Goal: Task Accomplishment & Management: Complete application form

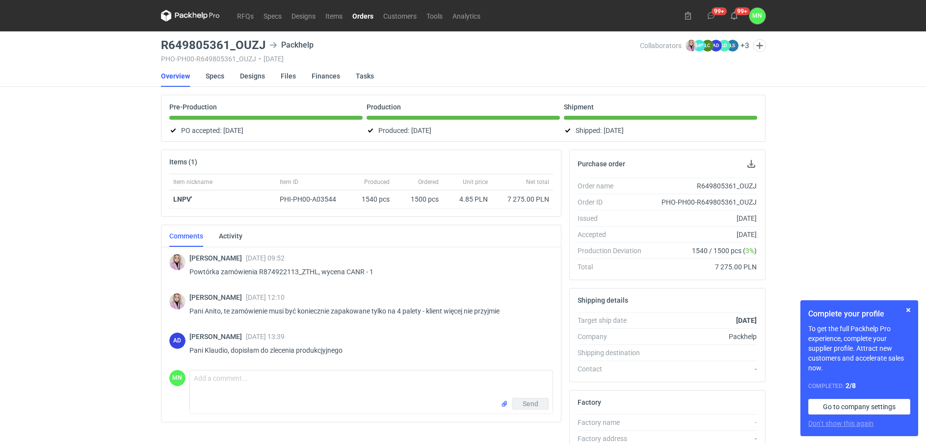
click at [366, 14] on link "Orders" at bounding box center [362, 16] width 31 height 12
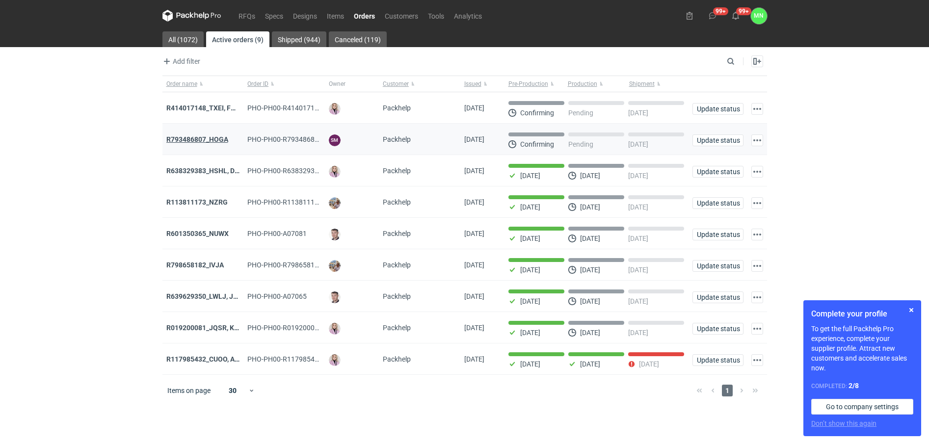
click at [219, 136] on strong "R793486807_HOGA" at bounding box center [197, 139] width 62 height 8
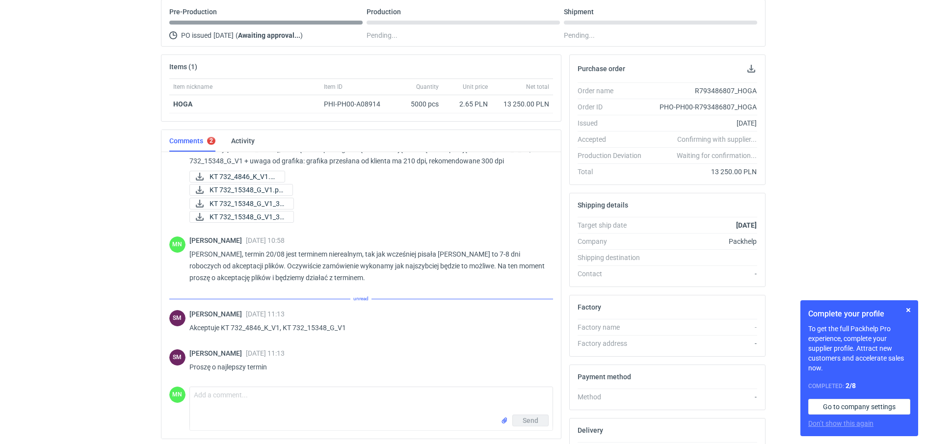
scroll to position [70, 0]
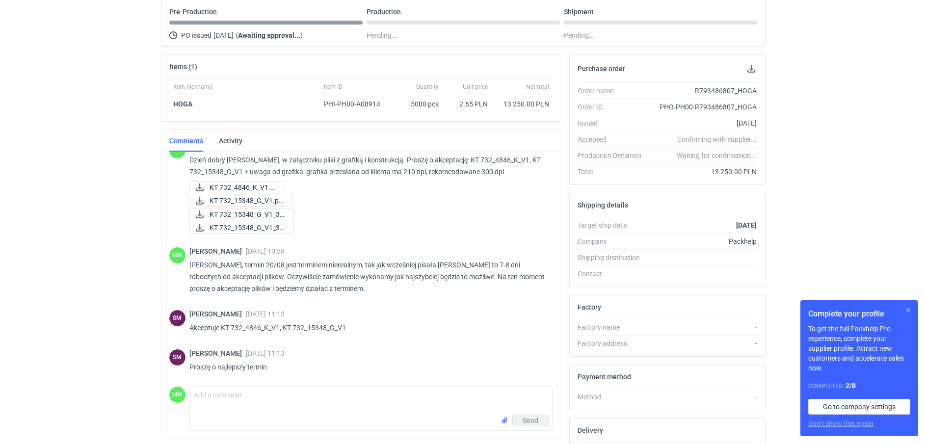
click at [909, 310] on button "button" at bounding box center [908, 310] width 12 height 12
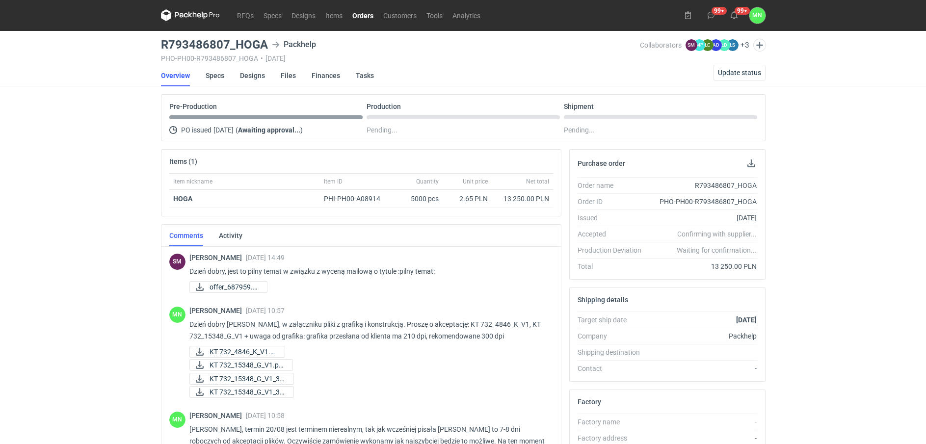
scroll to position [0, 0]
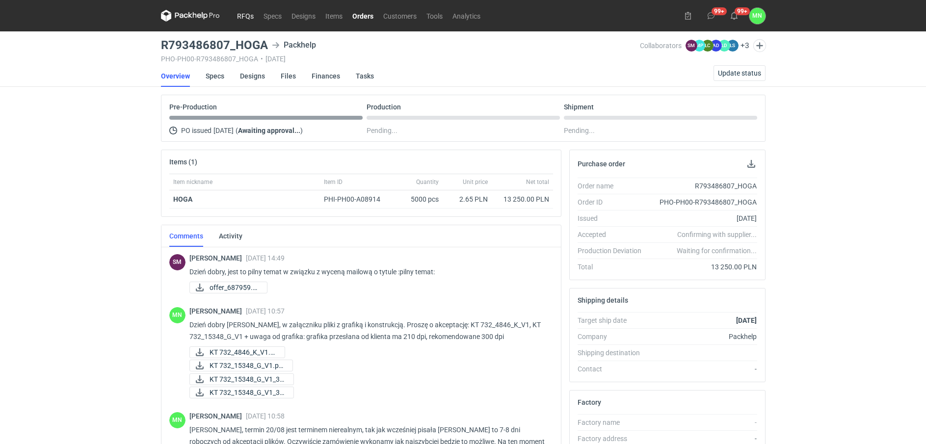
click at [250, 15] on link "RFQs" at bounding box center [245, 16] width 26 height 12
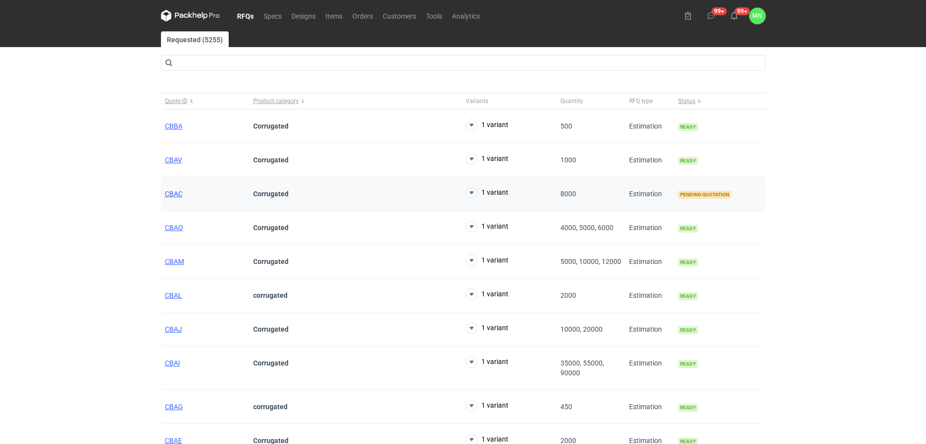
click at [169, 191] on span "CBAC" at bounding box center [174, 194] width 18 height 8
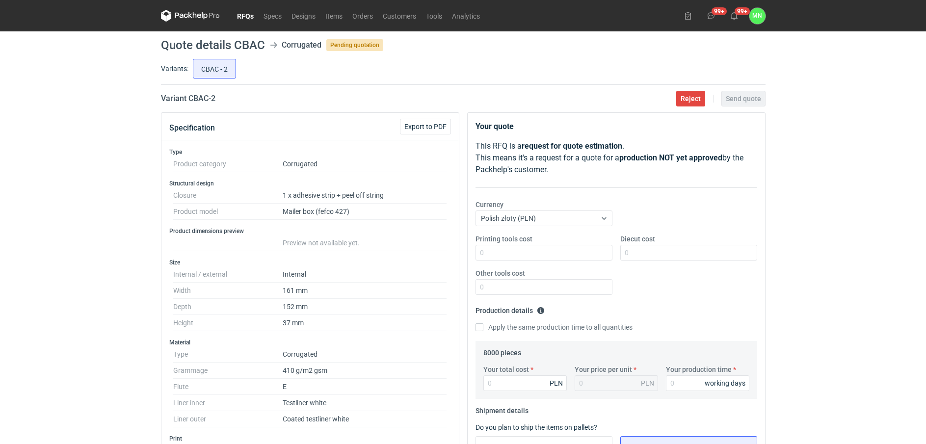
click at [192, 101] on h2 "Variant CBAC - 2" at bounding box center [188, 99] width 54 height 12
drag, startPoint x: 229, startPoint y: 100, endPoint x: 188, endPoint y: 99, distance: 40.7
click at [188, 99] on div "Variant CBAC - 2 Reject Send quote" at bounding box center [463, 99] width 604 height 12
copy h2 "CBAC - 2"
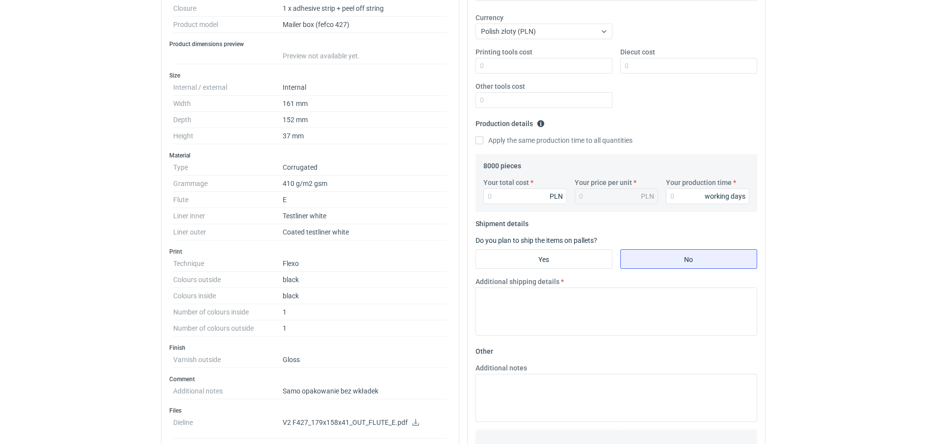
scroll to position [307, 0]
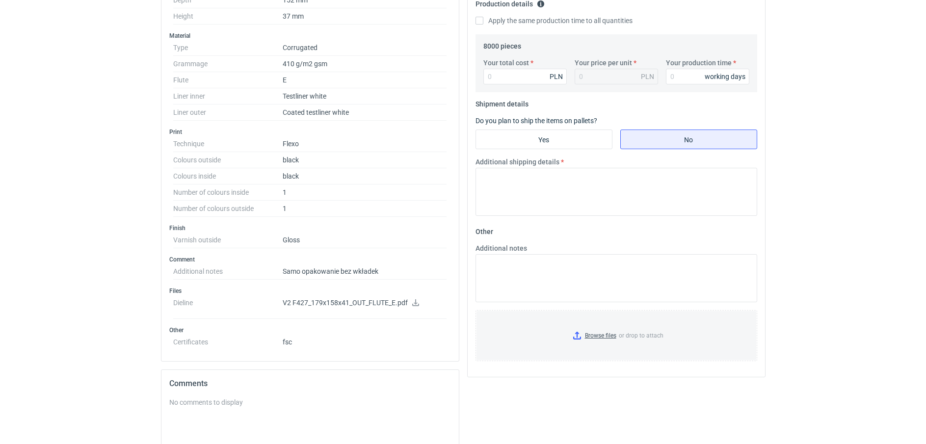
drag, startPoint x: 412, startPoint y: 300, endPoint x: 429, endPoint y: 296, distance: 17.5
click at [412, 300] on icon at bounding box center [416, 302] width 8 height 7
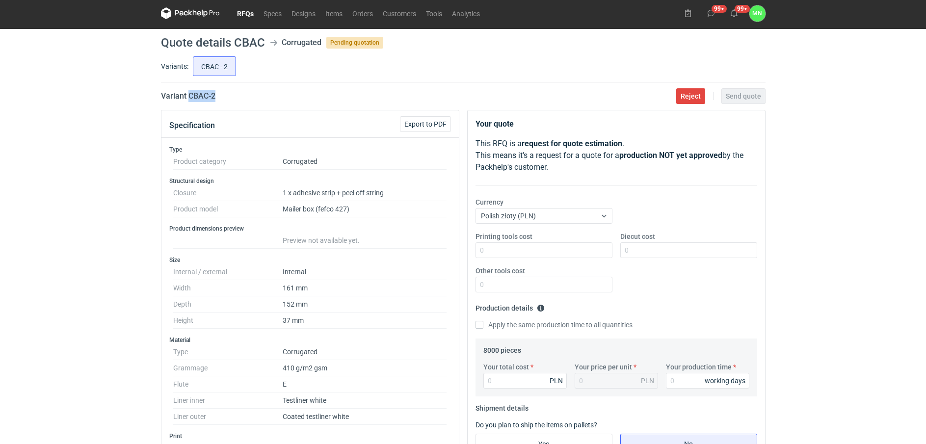
scroll to position [0, 0]
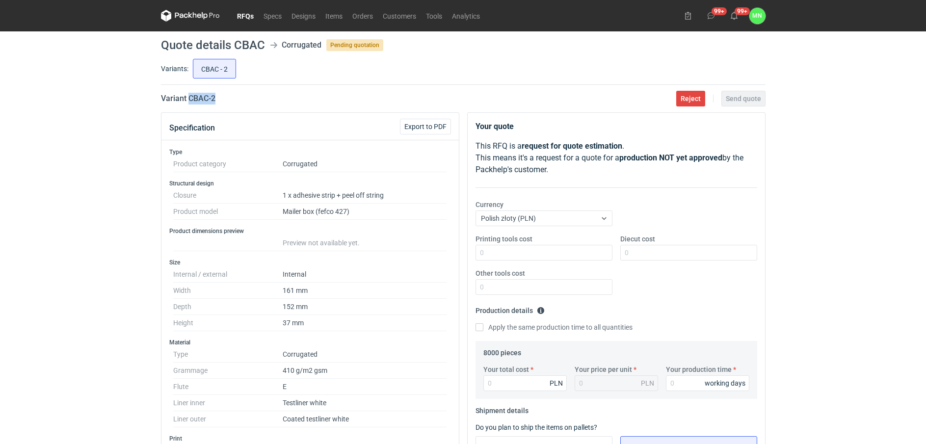
click at [226, 98] on div "Variant CBAC - 2 Reject Send quote" at bounding box center [463, 99] width 604 height 12
drag, startPoint x: 226, startPoint y: 103, endPoint x: 189, endPoint y: 101, distance: 37.3
click at [189, 101] on div "Variant CBAC - 2 Reject Send quote" at bounding box center [463, 99] width 604 height 12
copy h2 "CBAC - 2"
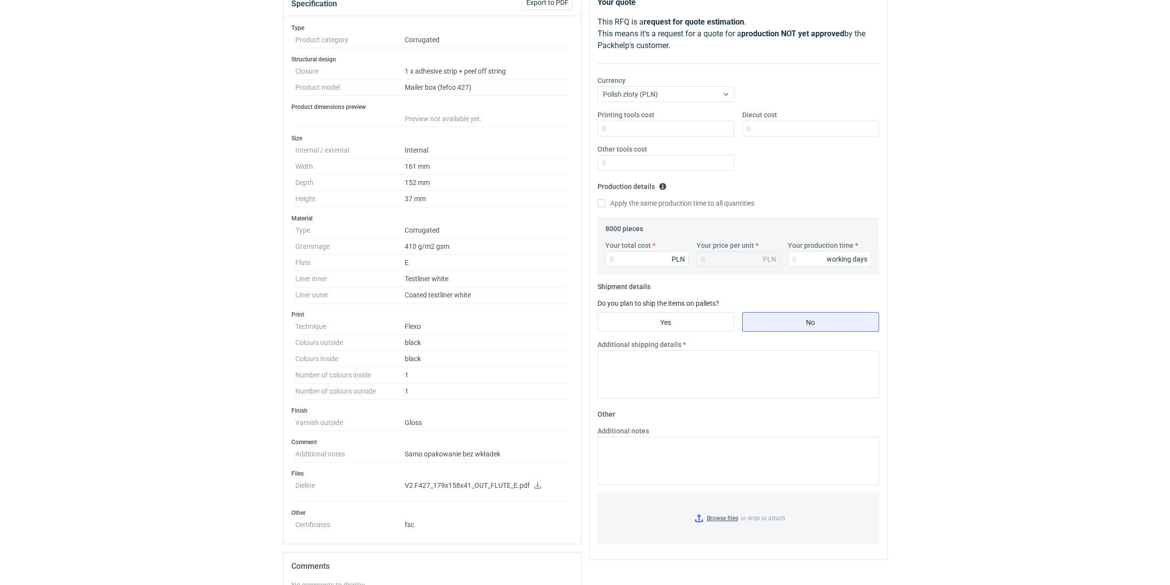
scroll to position [123, 0]
click at [655, 131] on input "Printing tools cost" at bounding box center [665, 130] width 137 height 16
type input "1600"
click at [751, 131] on input "Diecut cost" at bounding box center [810, 130] width 137 height 16
type input "2600"
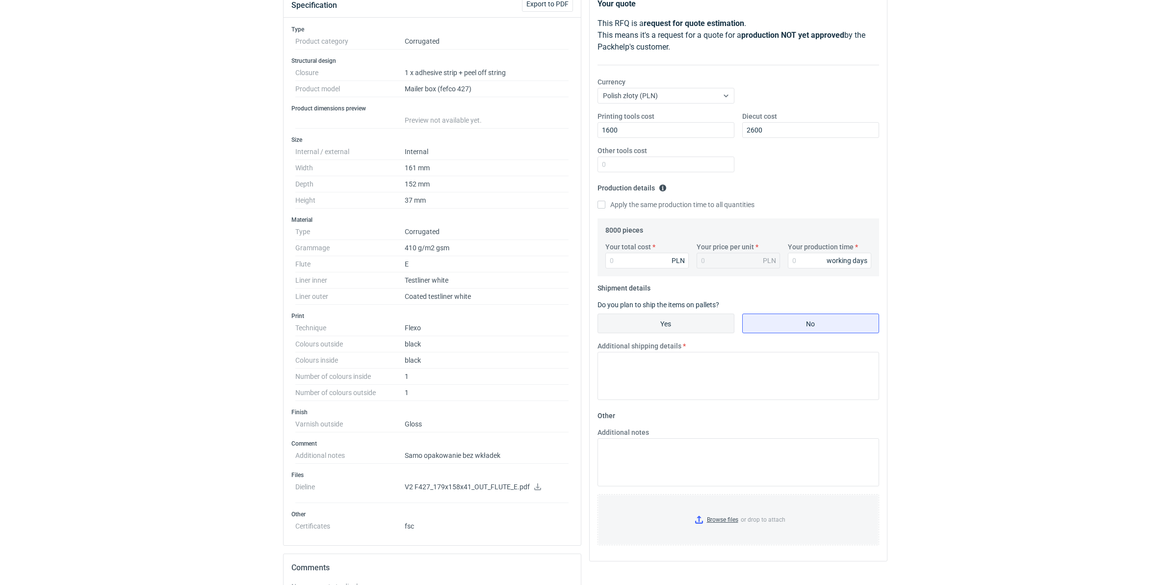
click at [633, 322] on input "Yes" at bounding box center [666, 323] width 136 height 19
radio input "true"
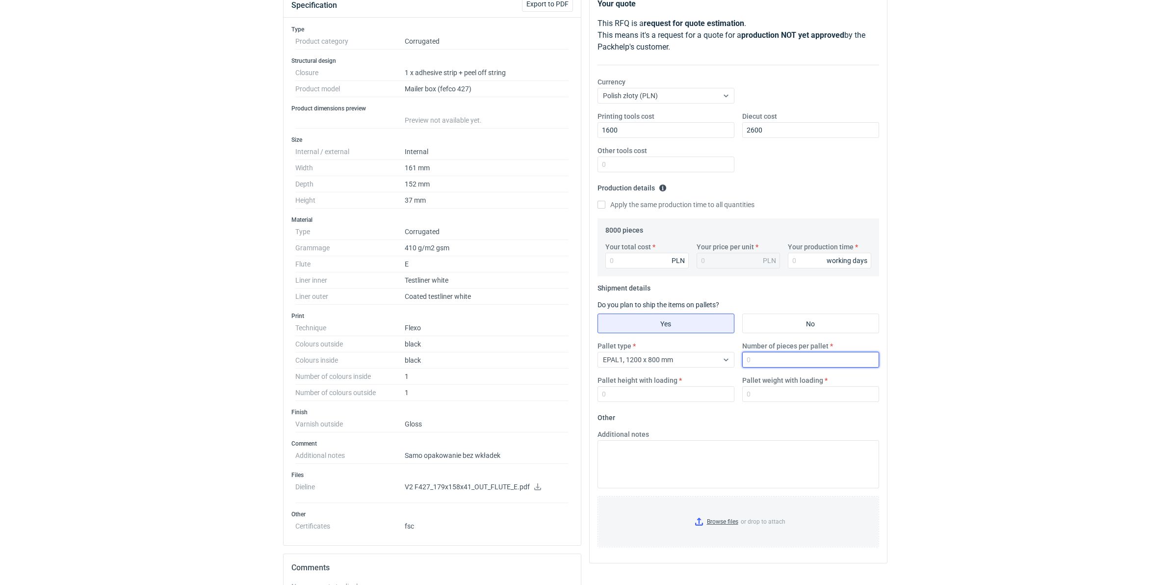
click at [790, 359] on input "Number of pieces per pallet" at bounding box center [810, 360] width 137 height 16
type input "3300"
type input "1800"
type input "310"
click at [647, 263] on input "Your total cost" at bounding box center [646, 261] width 83 height 16
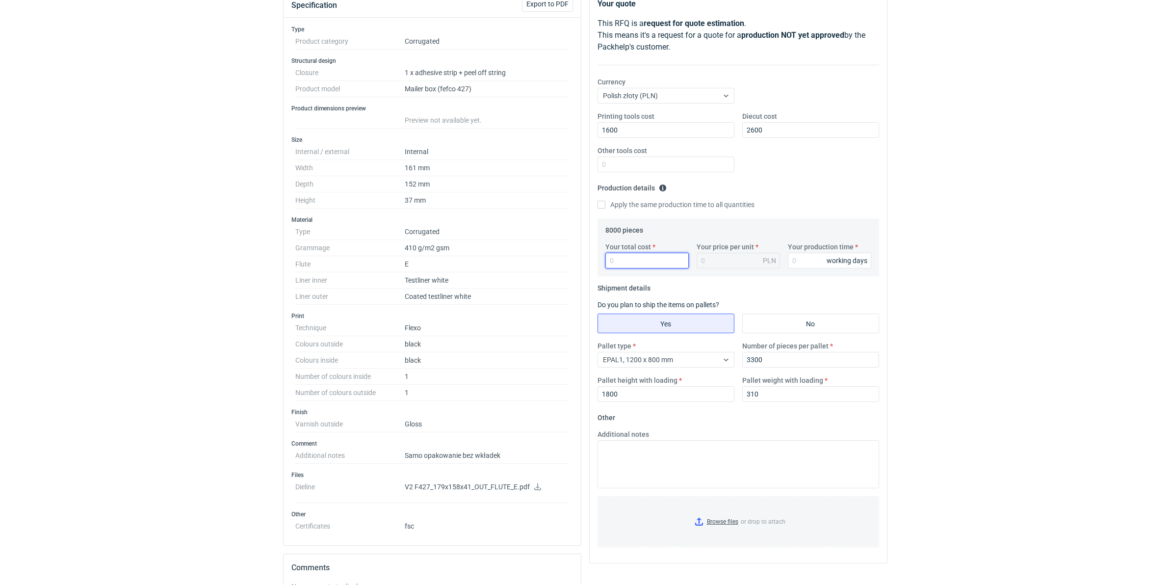
click at [622, 258] on input "Your total cost" at bounding box center [646, 261] width 83 height 16
type input "7200"
type input "0.9"
type input "7200"
click at [796, 266] on input "Your production time" at bounding box center [829, 261] width 83 height 16
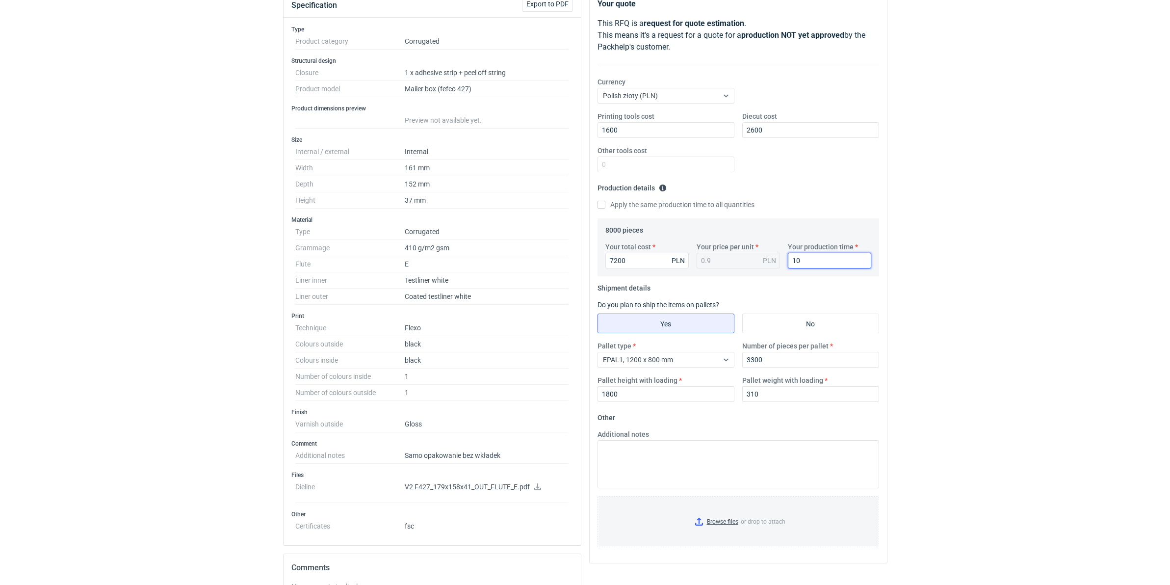
type input "10"
click at [727, 443] on input "Browse files or drop to attach" at bounding box center [738, 521] width 280 height 49
click at [729, 443] on textarea "Additional notes" at bounding box center [738, 464] width 282 height 48
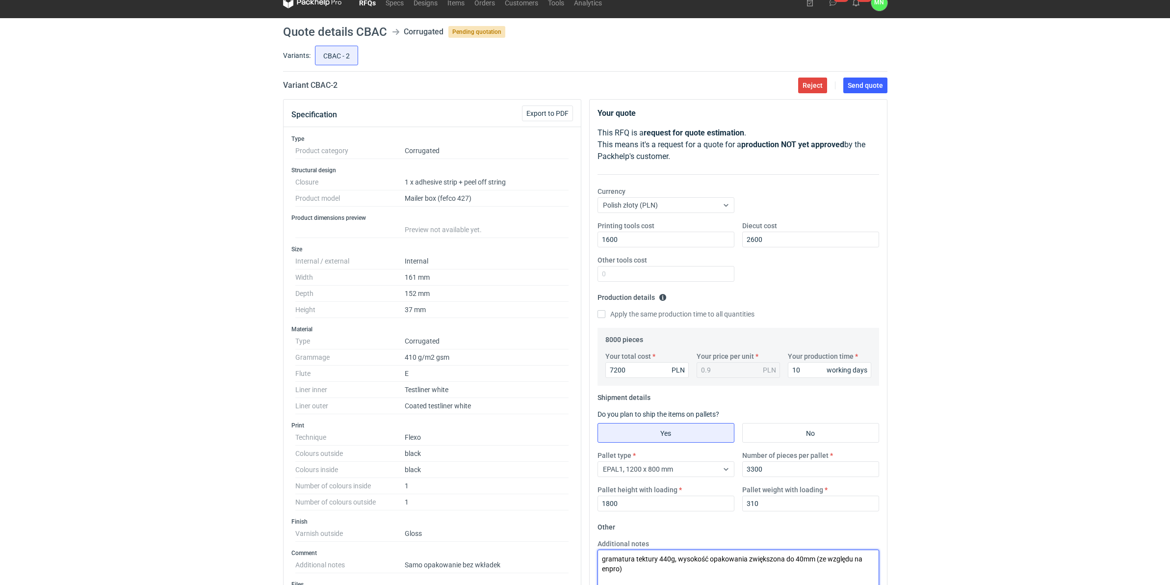
scroll to position [0, 0]
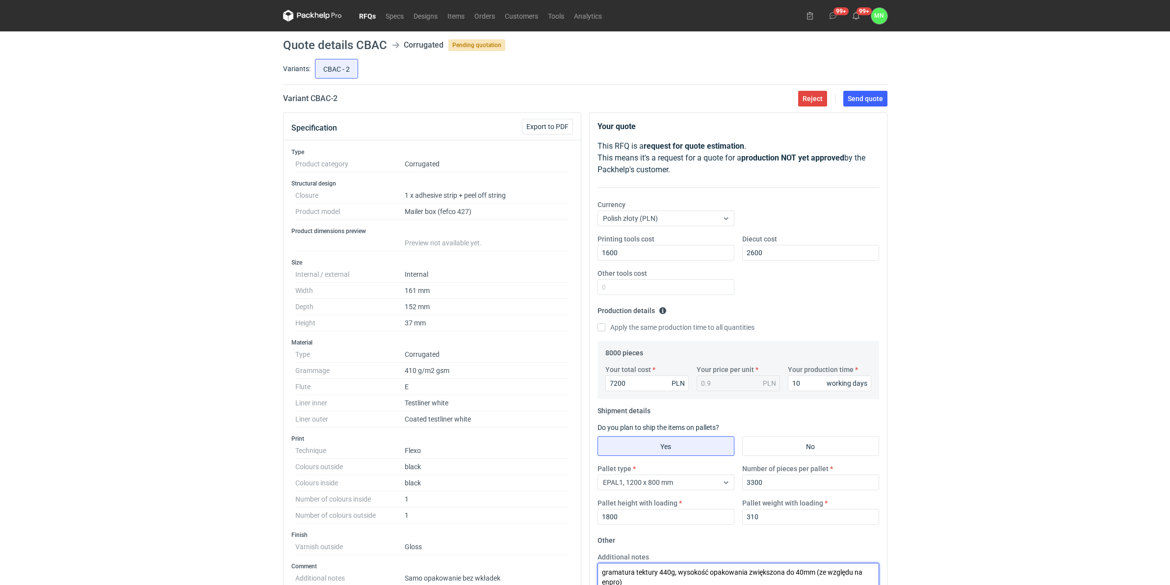
type textarea "gramatura tektury 440g, wysokość opakowania zwiększona do 40mm (ze względu na e…"
click at [858, 96] on span "Send quote" at bounding box center [865, 98] width 35 height 7
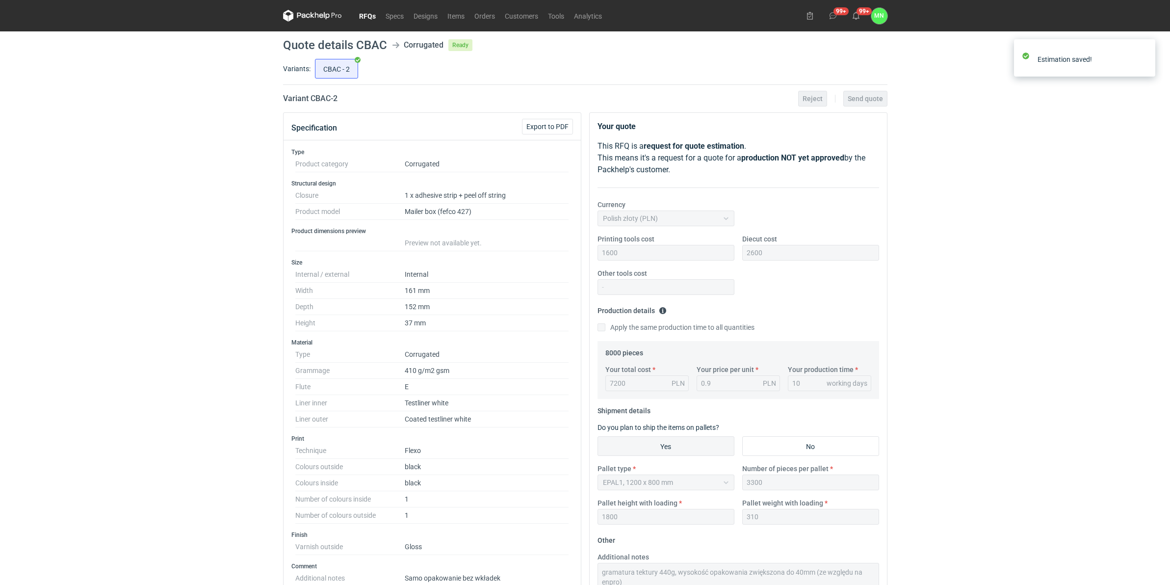
click at [371, 17] on link "RFQs" at bounding box center [367, 16] width 26 height 12
